Goal: Find contact information: Find contact information

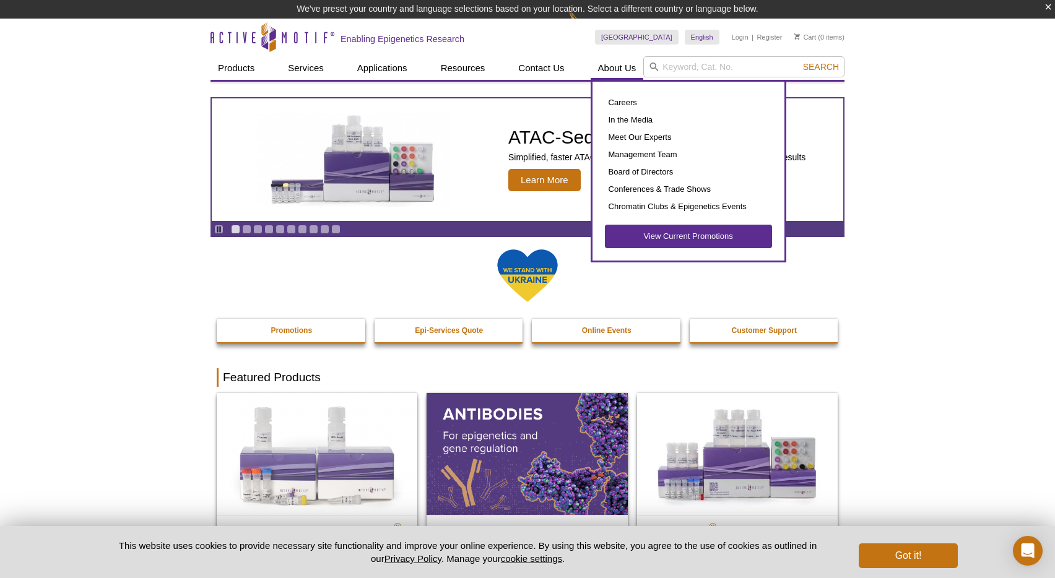
click at [618, 64] on link "About Us" at bounding box center [617, 68] width 53 height 24
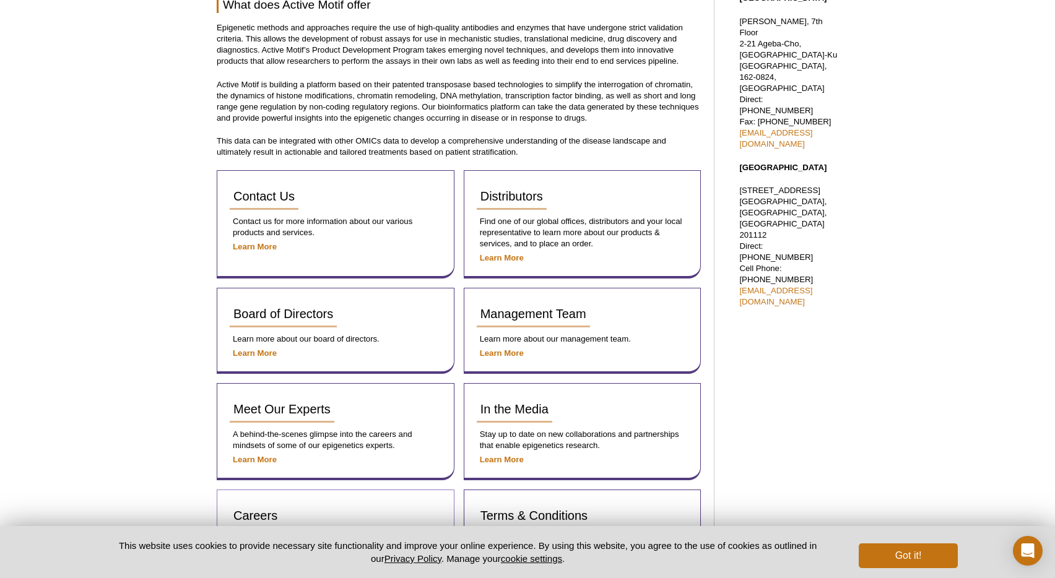
scroll to position [453, 0]
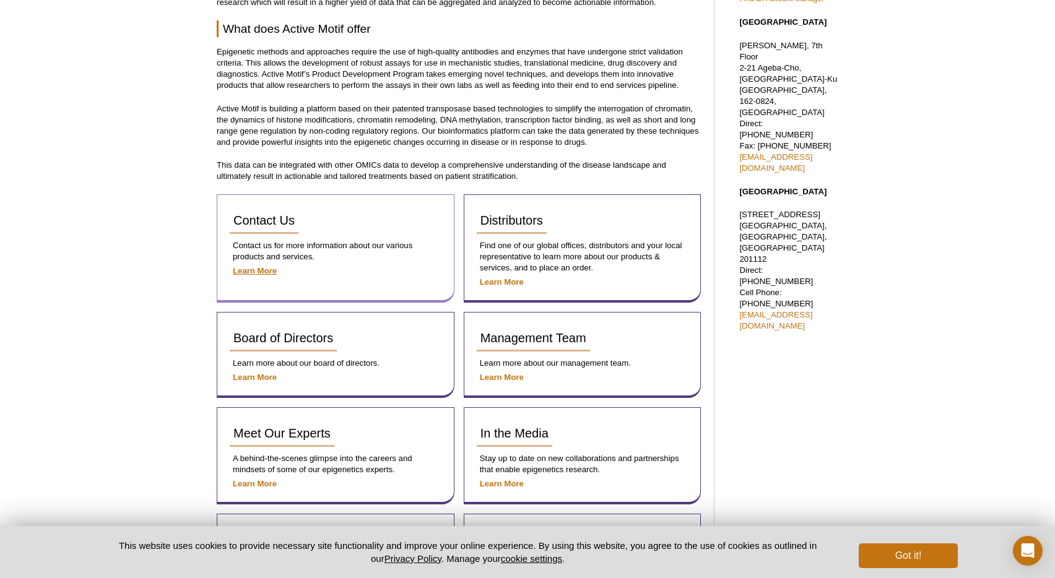
click at [261, 267] on strong "Learn More" at bounding box center [255, 270] width 44 height 9
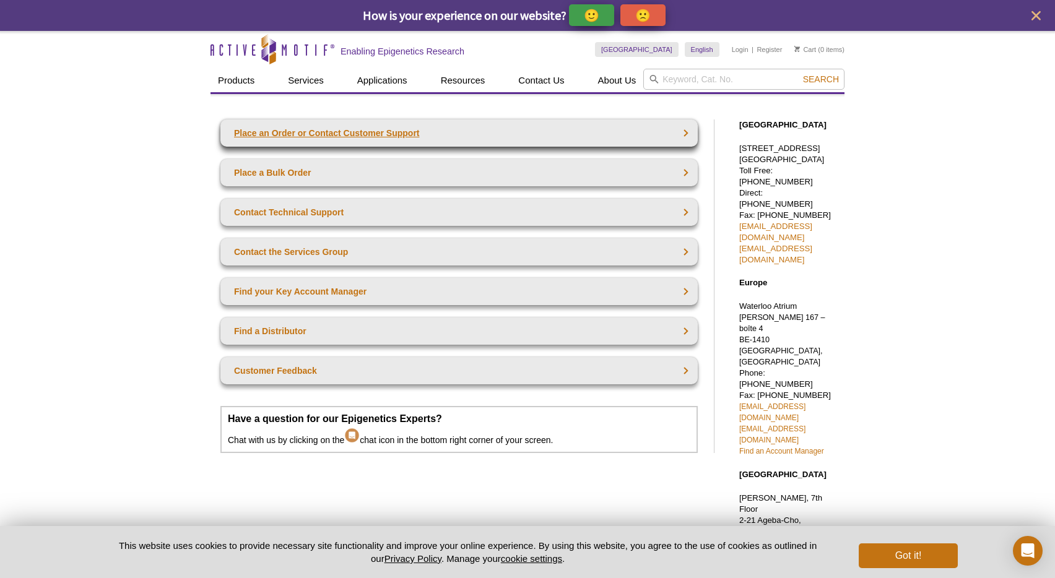
click at [334, 141] on link "Place an Order or Contact Customer Support" at bounding box center [458, 132] width 477 height 27
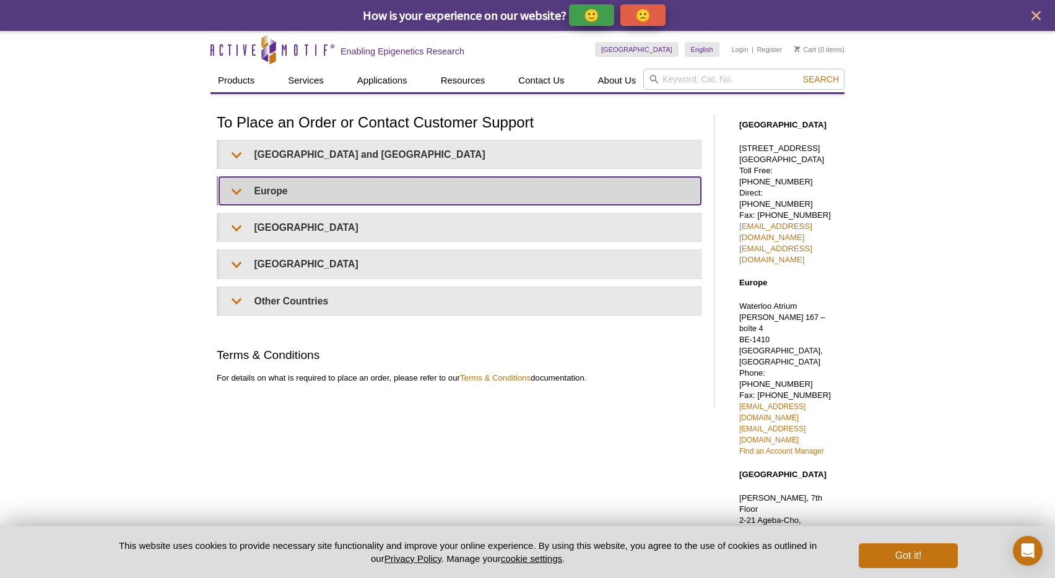
click at [267, 194] on summary "Europe" at bounding box center [460, 191] width 482 height 28
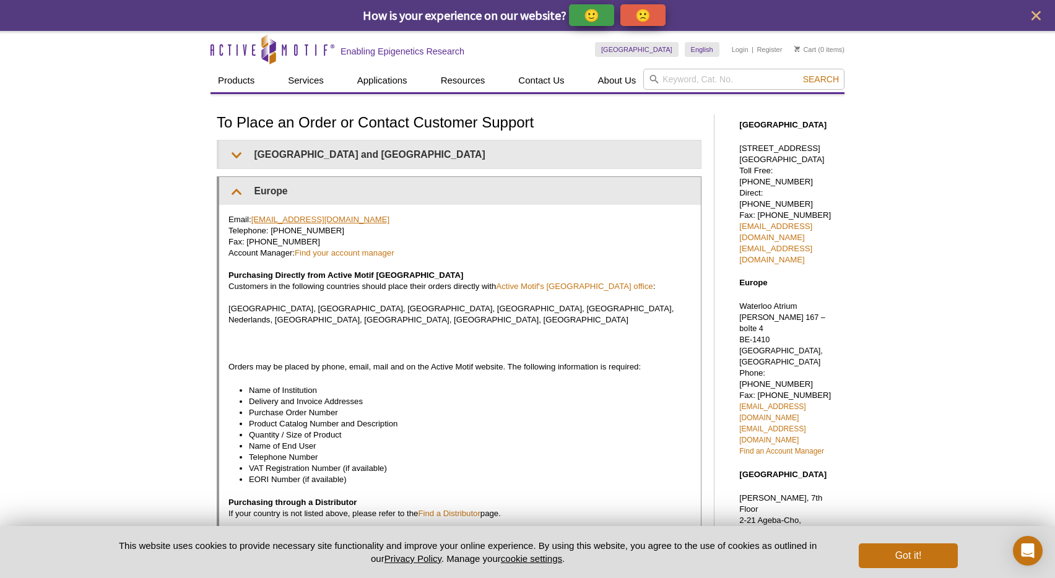
drag, startPoint x: 370, startPoint y: 217, endPoint x: 253, endPoint y: 217, distance: 116.4
click at [253, 217] on p "Email: euro-orders@activemotif.com Telephone: +32 (0)2 653 0001 Fax: +32 (0)2 6…" at bounding box center [459, 269] width 463 height 111
copy p "[EMAIL_ADDRESS][DOMAIN_NAME]"
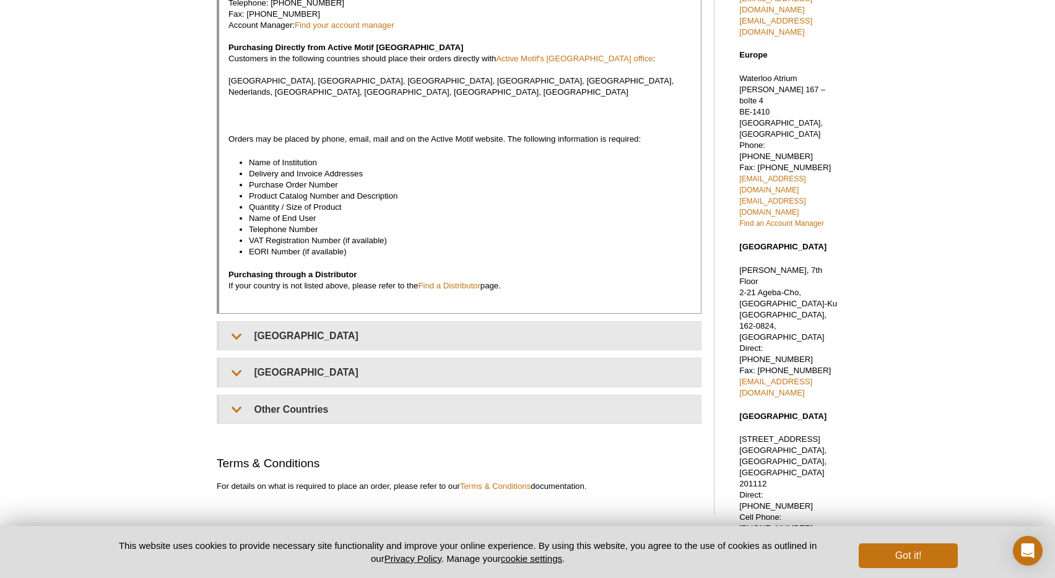
scroll to position [231, 0]
